Goal: Find specific page/section: Find specific page/section

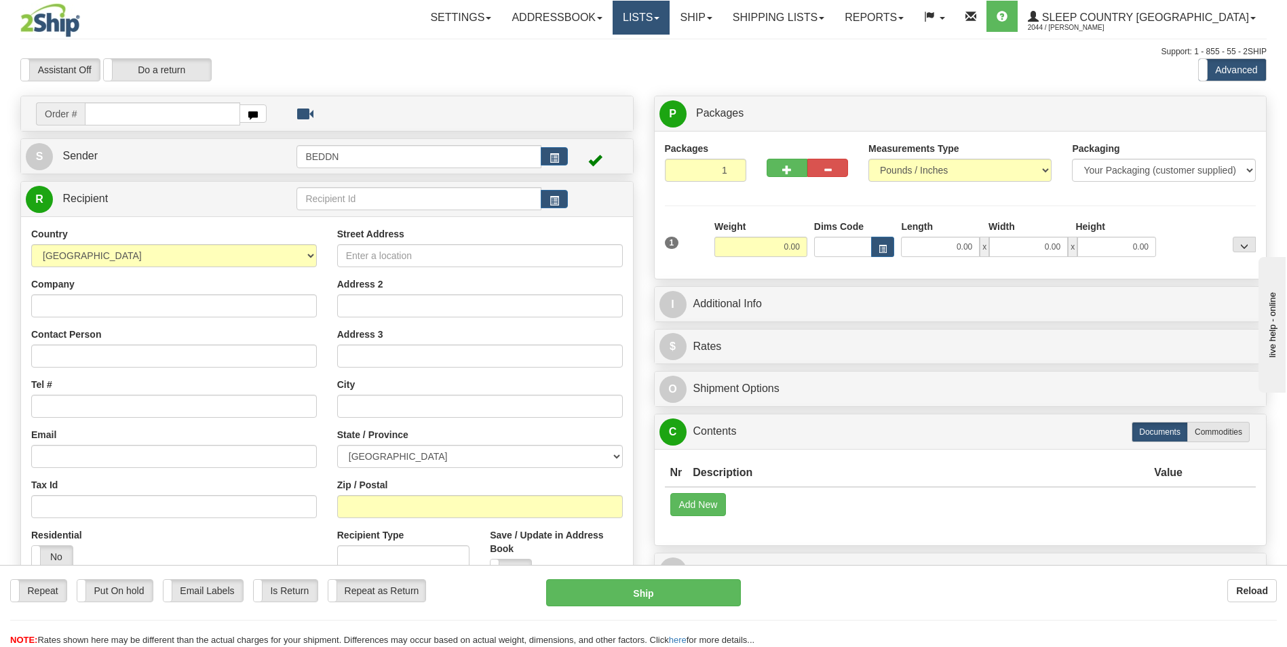
click at [669, 17] on link "Lists" at bounding box center [640, 18] width 57 height 34
click at [722, 18] on link "Ship" at bounding box center [695, 18] width 52 height 34
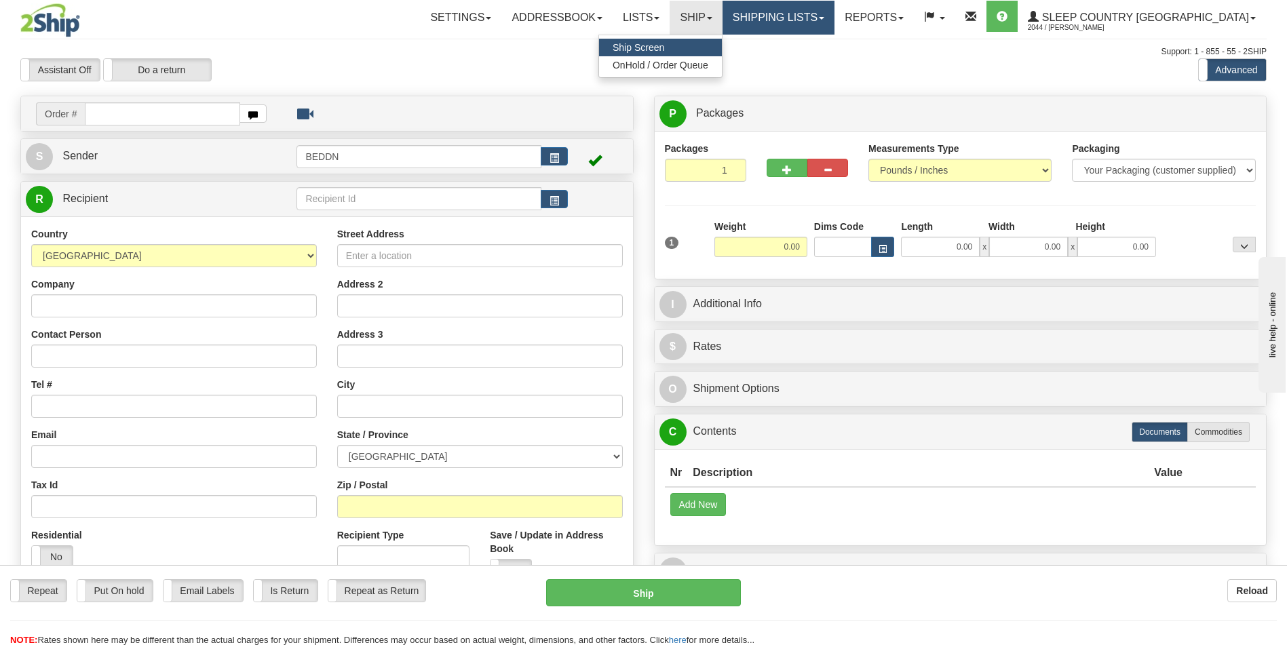
click at [824, 16] on link "Shipping lists" at bounding box center [778, 18] width 112 height 34
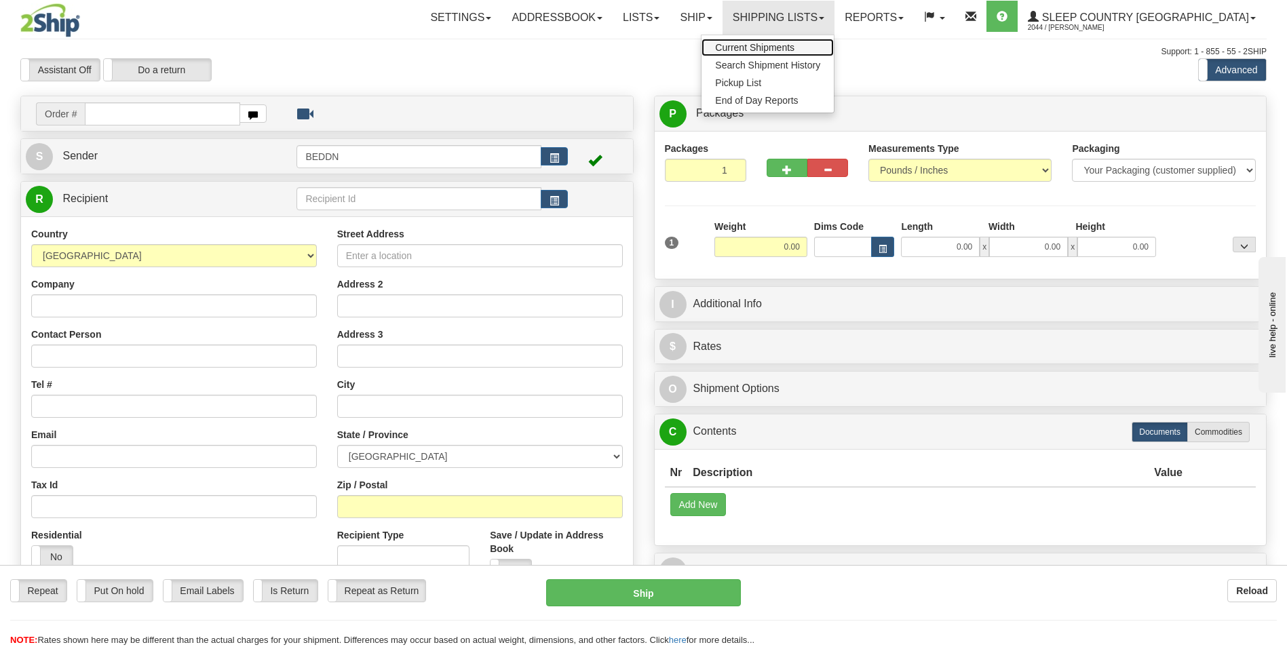
click at [794, 47] on span "Current Shipments" at bounding box center [754, 47] width 79 height 11
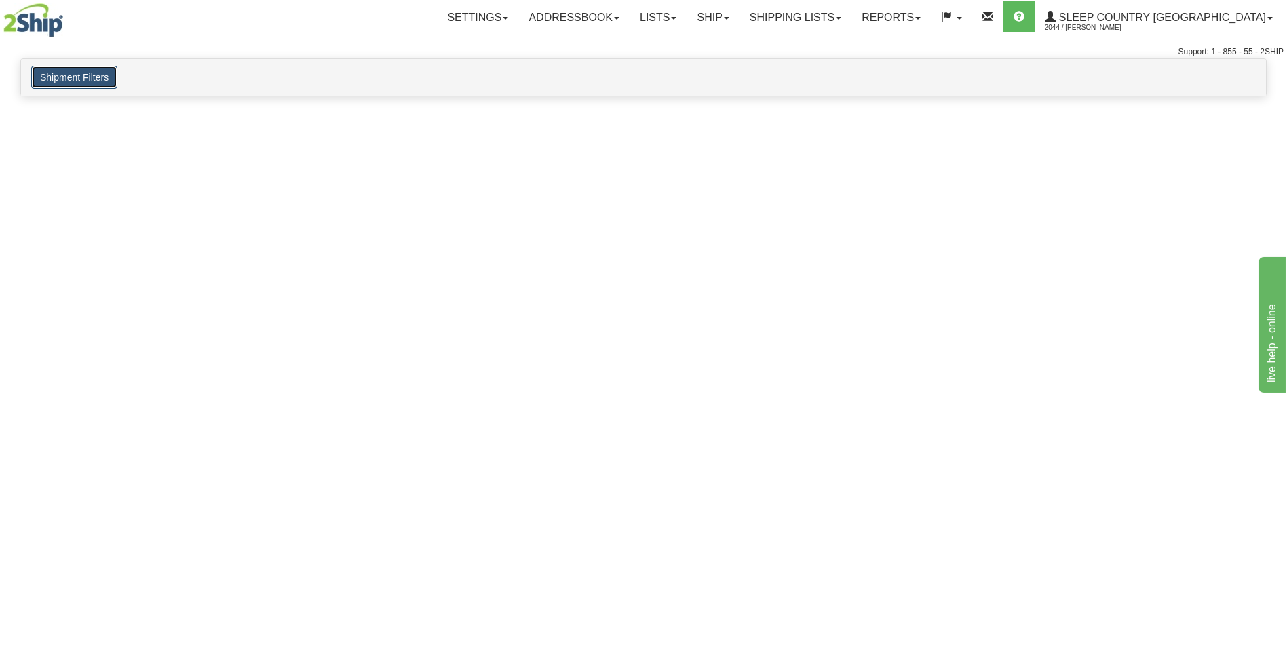
click at [60, 75] on button "Shipment Filters" at bounding box center [74, 77] width 86 height 23
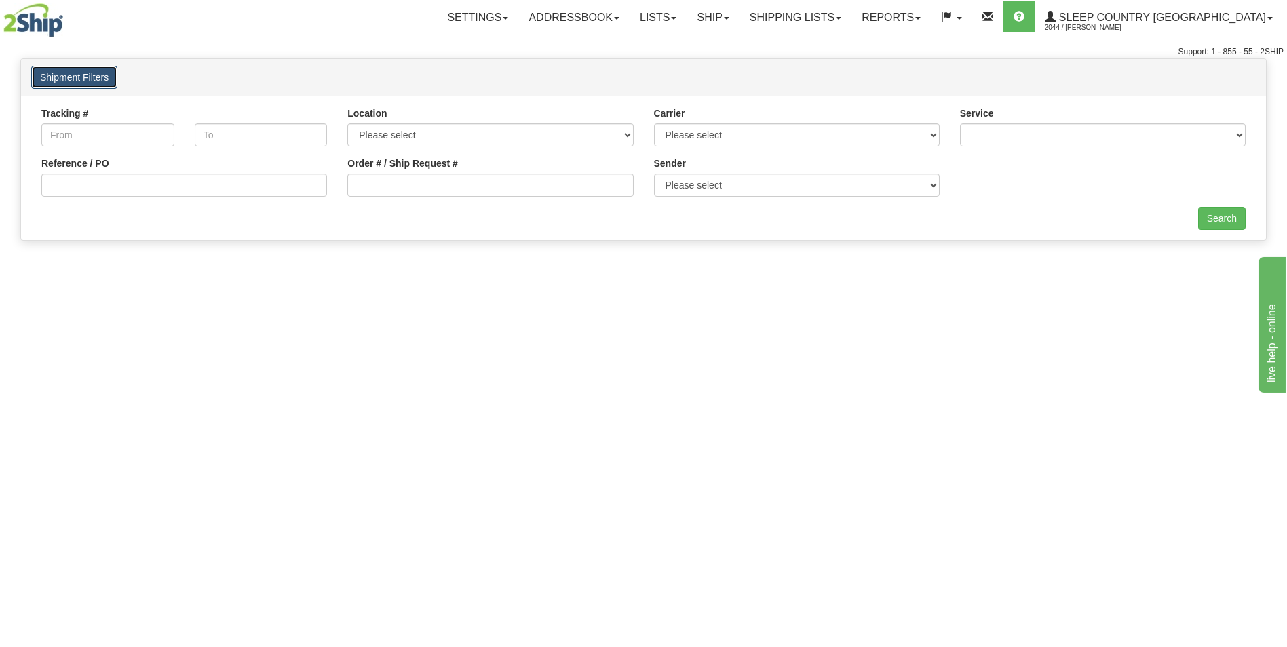
click at [60, 75] on button "Shipment Filters" at bounding box center [74, 77] width 86 height 23
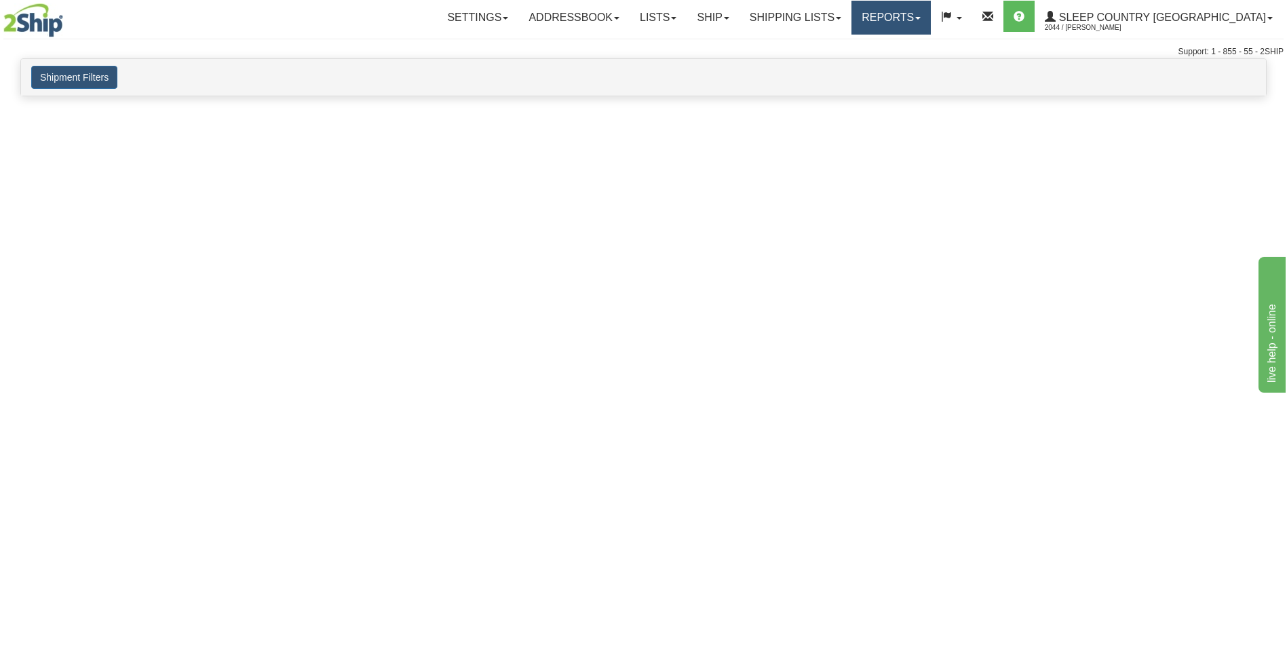
click at [931, 16] on link "Reports" at bounding box center [890, 18] width 79 height 34
click at [887, 62] on span "New Dashboard" at bounding box center [853, 65] width 68 height 11
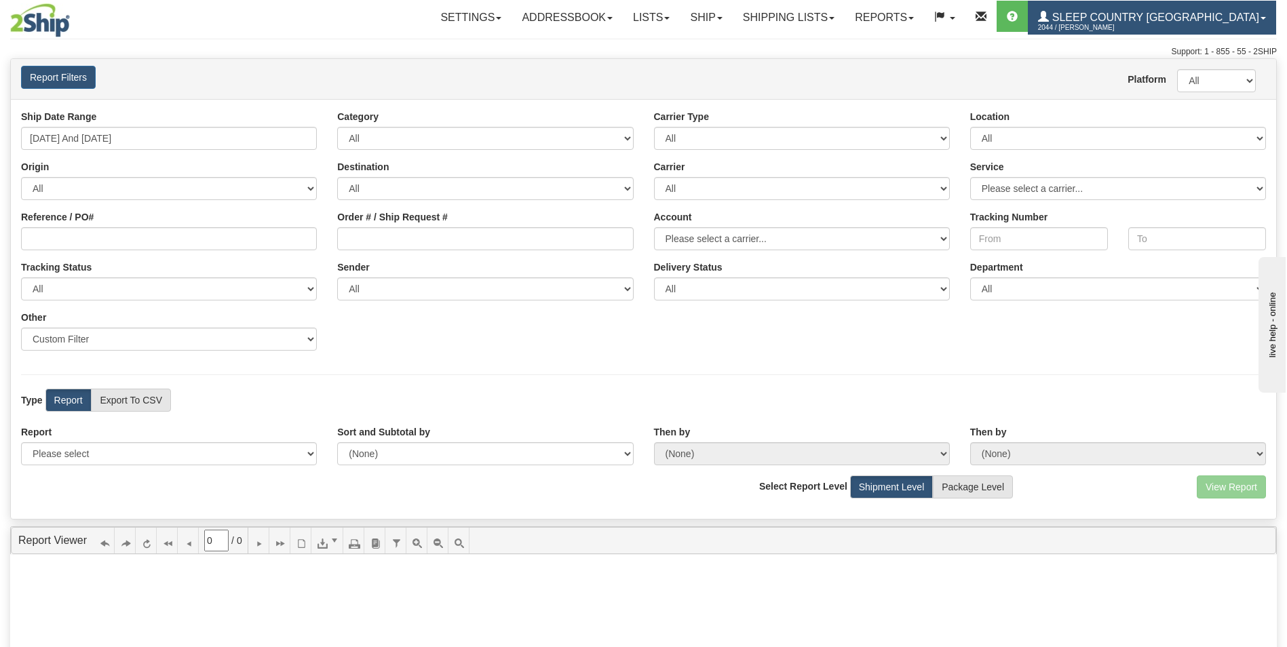
click at [1137, 16] on span "Sleep Country [GEOGRAPHIC_DATA]" at bounding box center [1154, 18] width 210 height 12
